Goal: Task Accomplishment & Management: Manage account settings

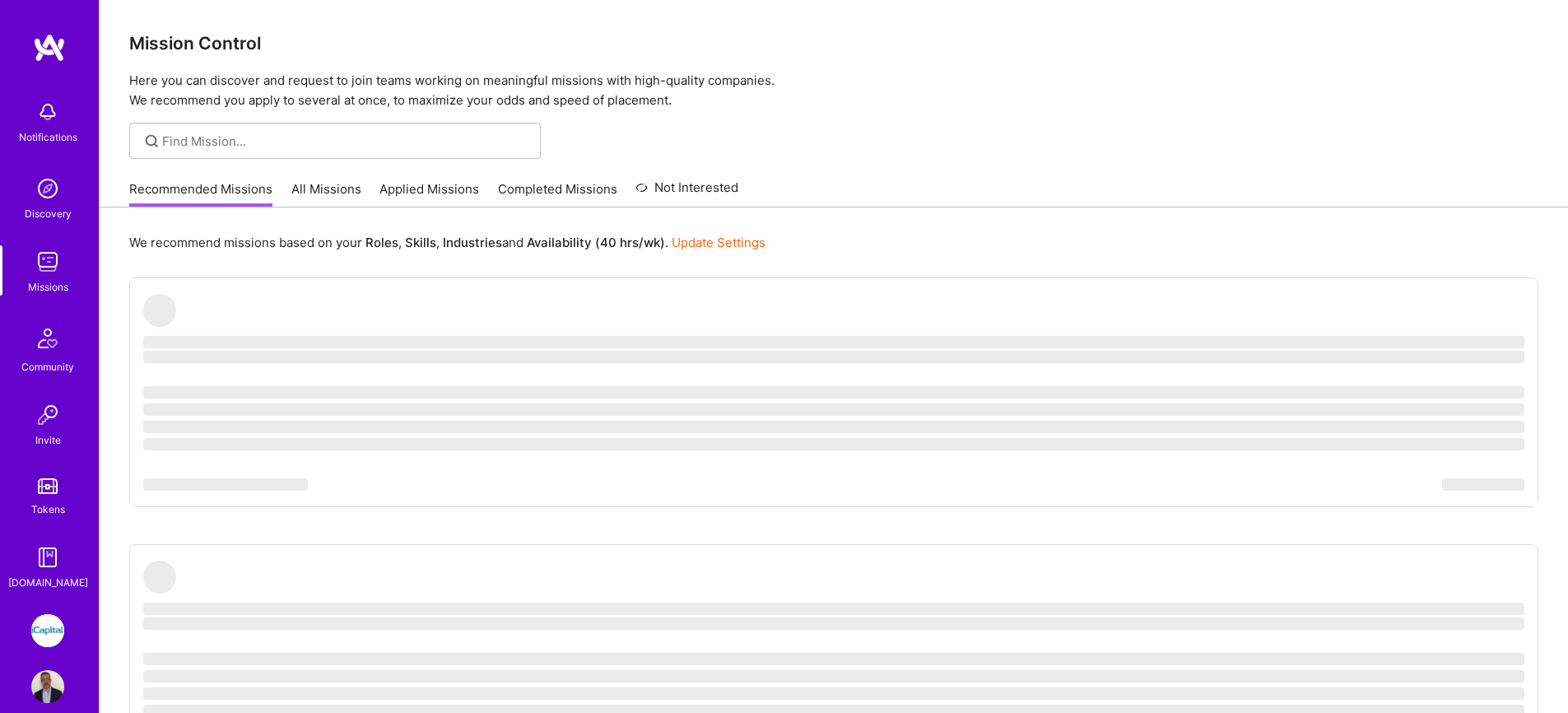
click at [53, 265] on img at bounding box center [48, 262] width 33 height 33
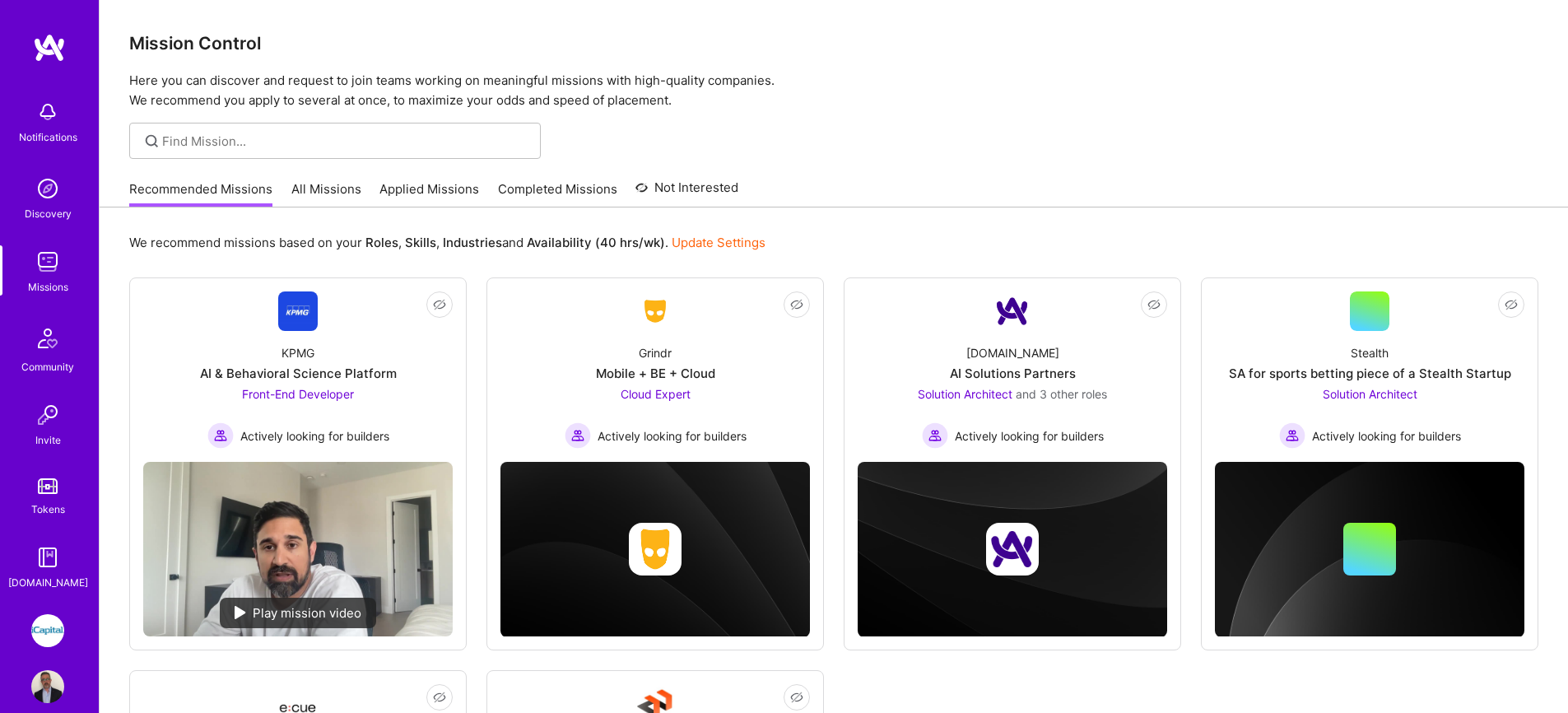
click at [51, 269] on img at bounding box center [48, 262] width 33 height 33
click at [448, 193] on link "Applied Missions" at bounding box center [429, 194] width 99 height 28
